Goal: Communication & Community: Answer question/provide support

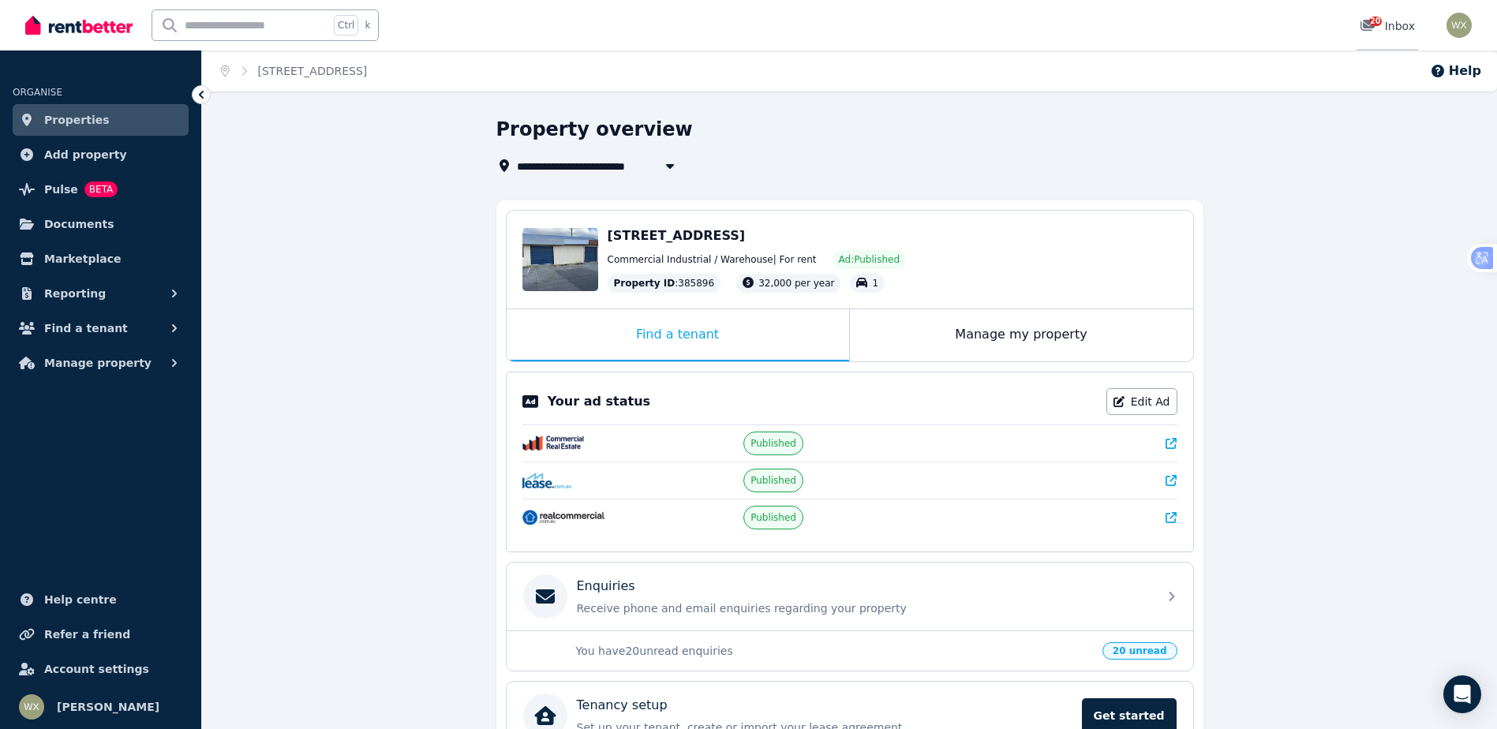
click at [1378, 24] on span "20" at bounding box center [1375, 21] width 13 height 9
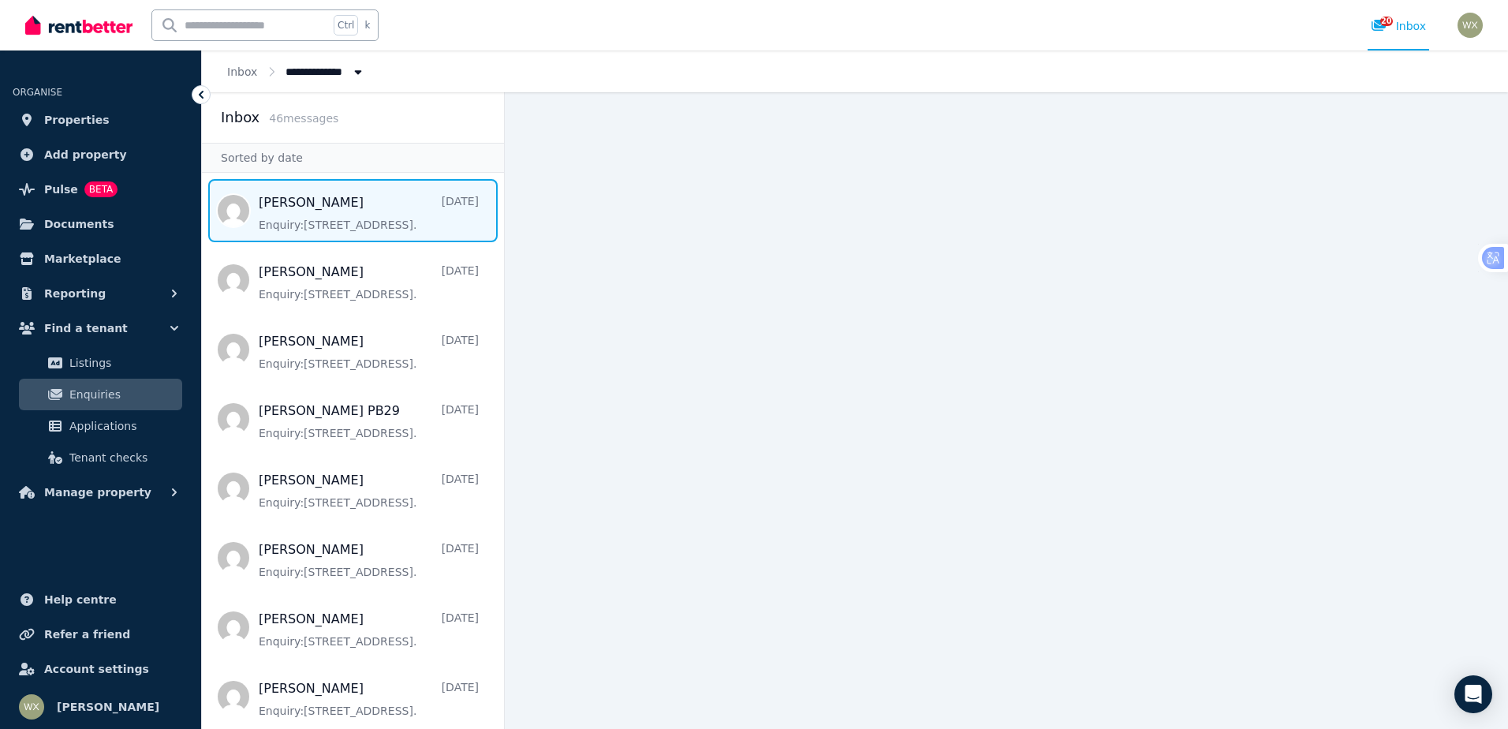
click at [309, 222] on span "Message list" at bounding box center [353, 210] width 302 height 63
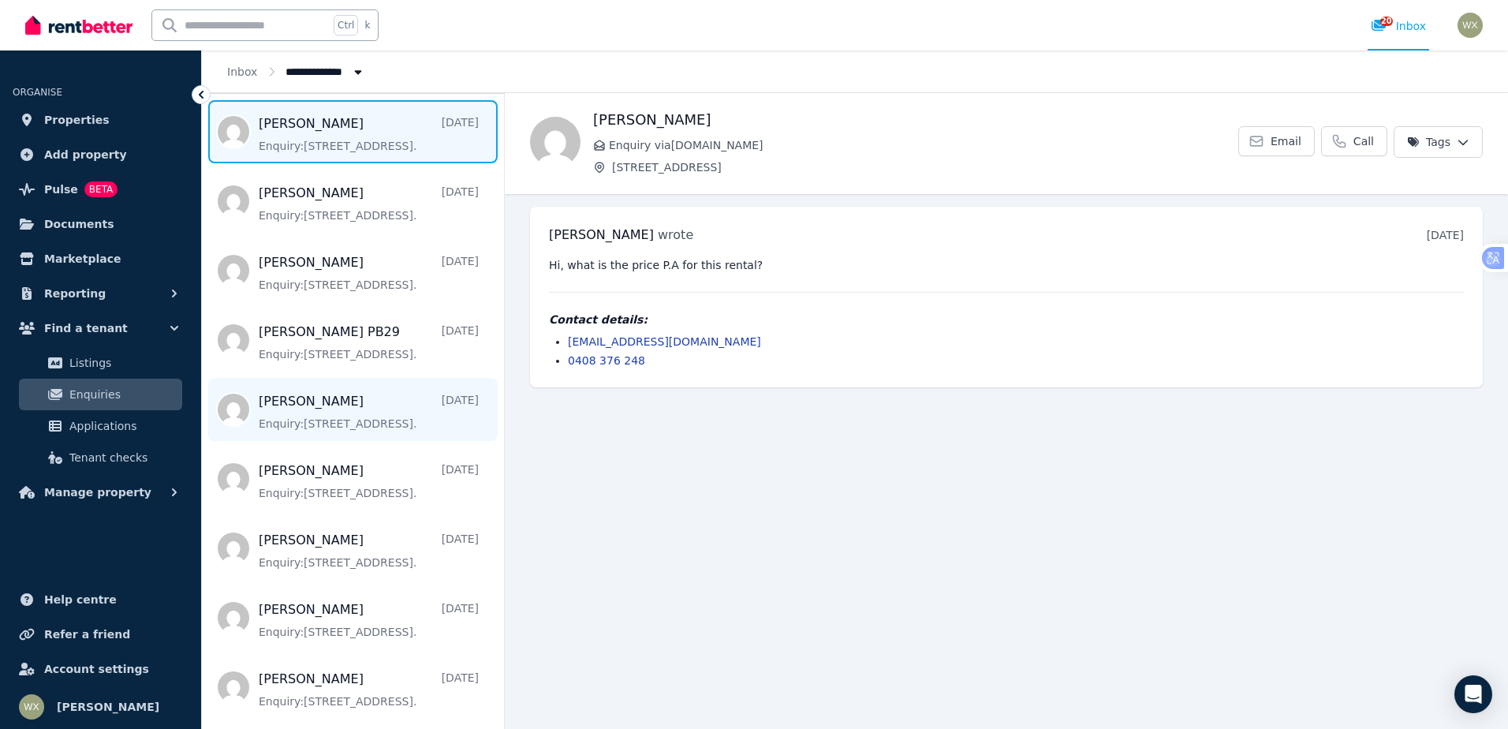
scroll to position [158, 0]
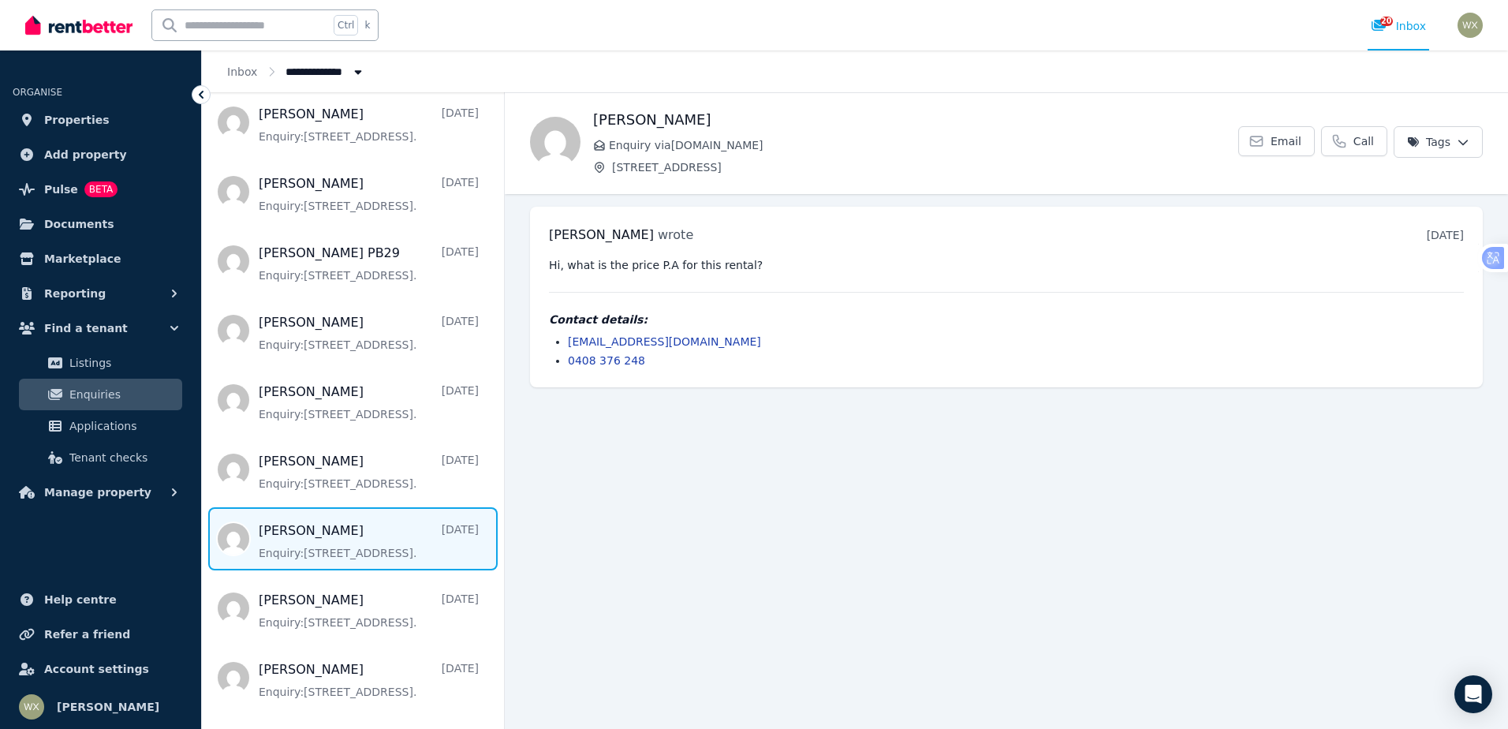
click at [338, 528] on span "Message list" at bounding box center [353, 538] width 302 height 63
